Goal: Transaction & Acquisition: Purchase product/service

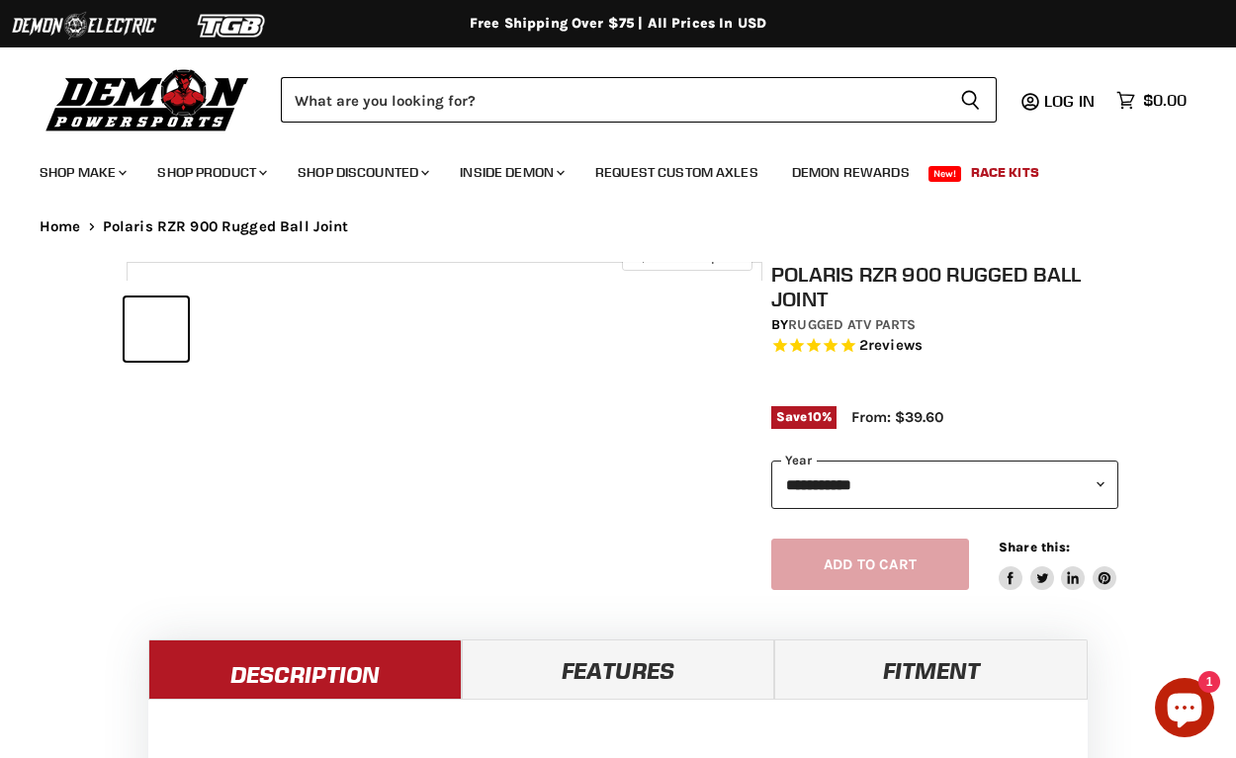
select select "******"
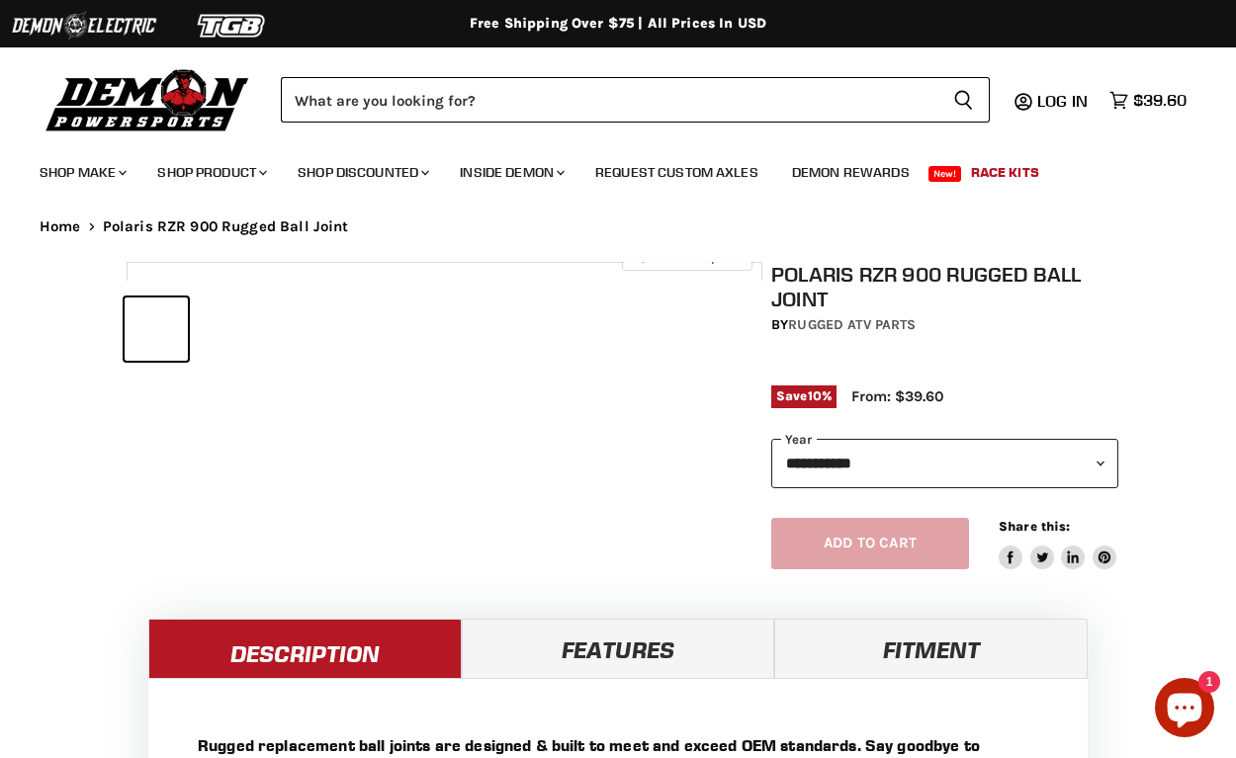
select select "******"
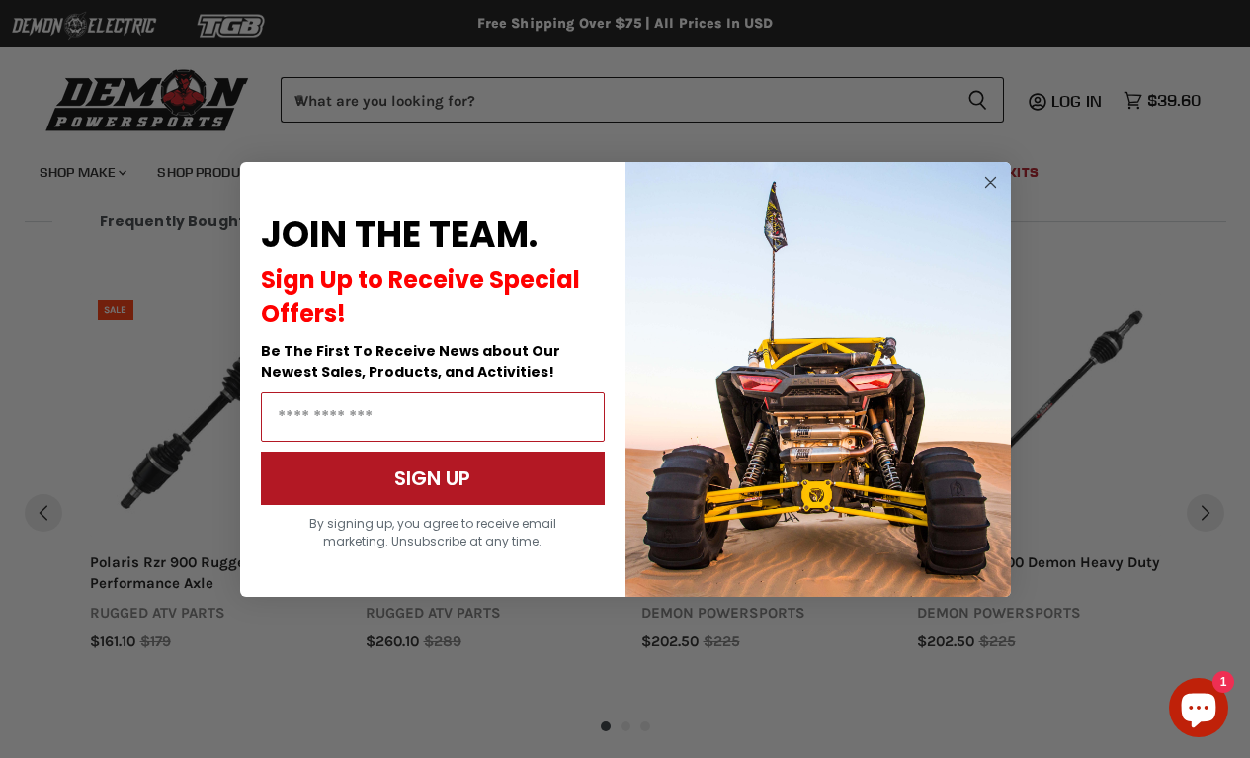
scroll to position [2044, 0]
